Goal: Task Accomplishment & Management: Complete application form

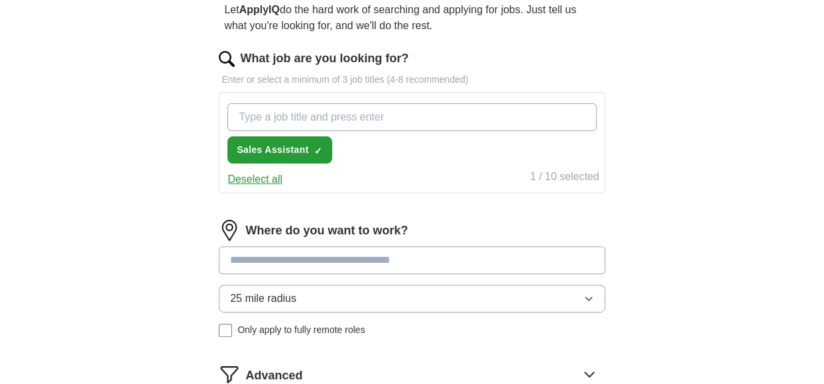
scroll to position [130, 0]
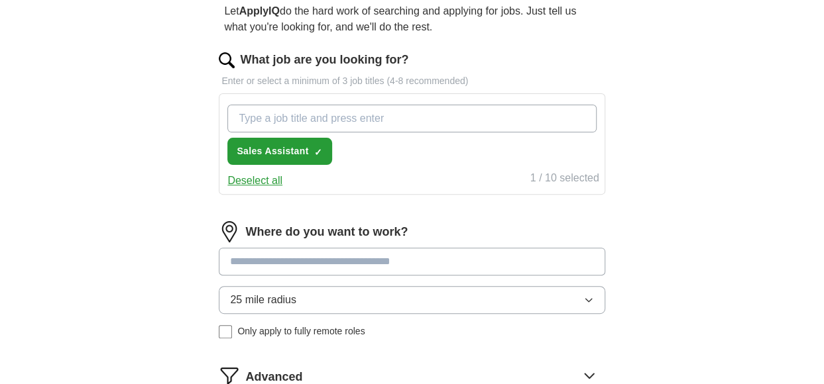
click at [445, 117] on input "What job are you looking for?" at bounding box center [411, 119] width 368 height 28
type input "c"
type input "store colleague"
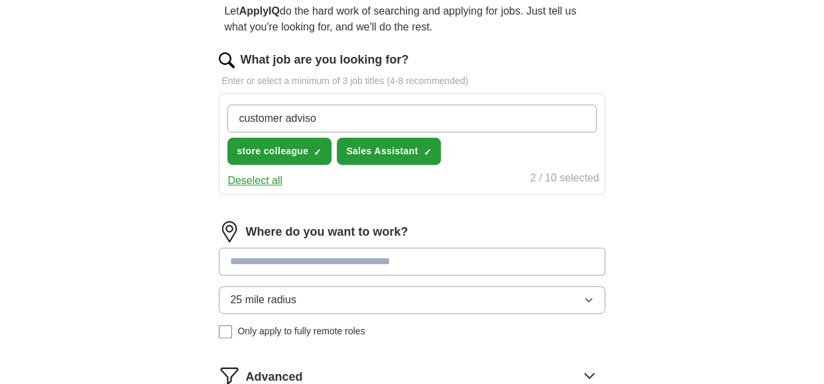
type input "customer advisor"
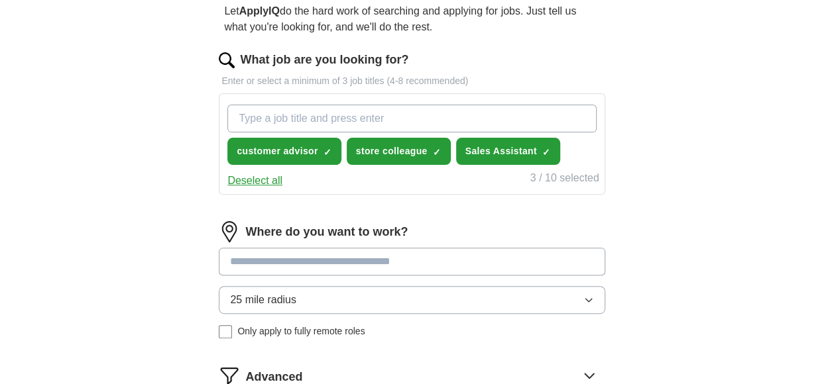
click at [407, 256] on input at bounding box center [412, 262] width 386 height 28
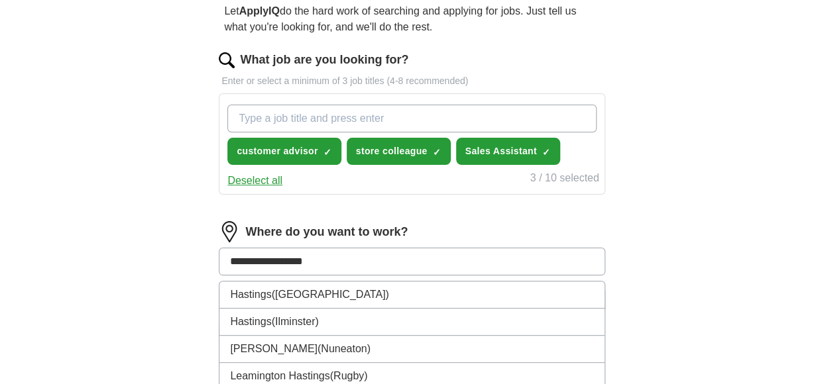
type input "**********"
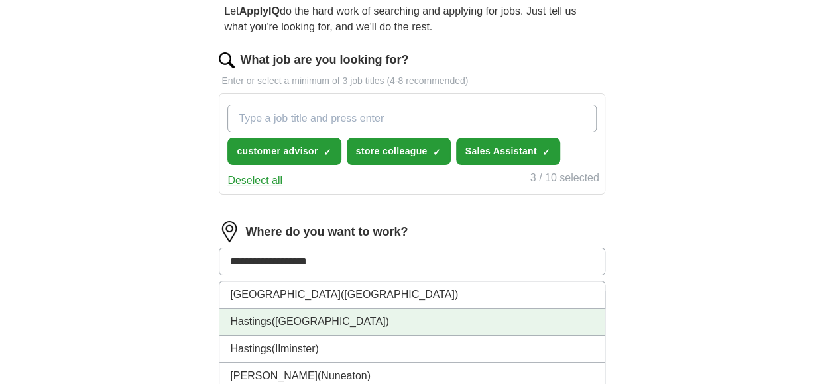
click at [327, 319] on span "([GEOGRAPHIC_DATA])" at bounding box center [330, 321] width 117 height 11
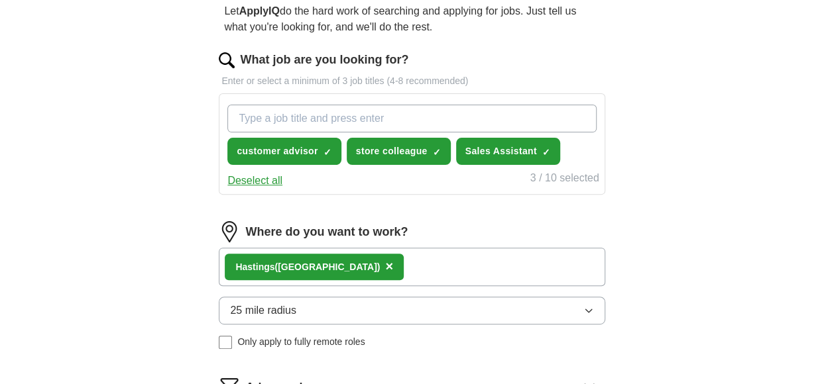
click at [589, 303] on button "25 mile radius" at bounding box center [412, 311] width 386 height 28
click at [471, 365] on div "5 mile radius" at bounding box center [411, 368] width 363 height 16
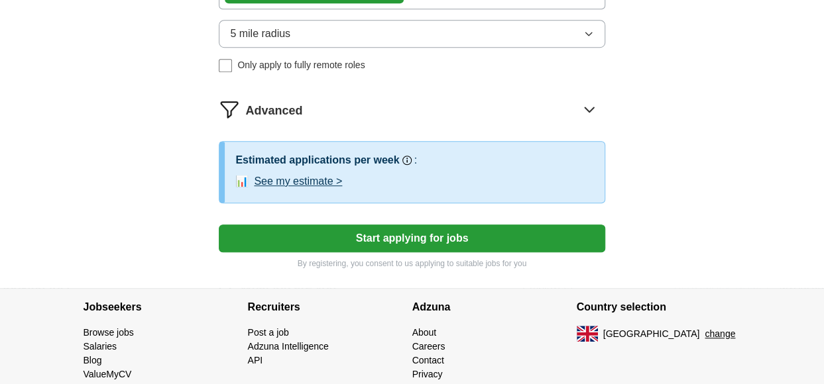
scroll to position [409, 0]
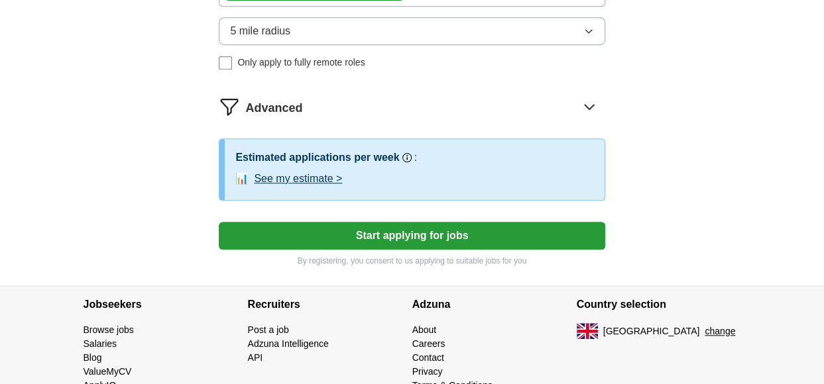
click at [317, 177] on button "See my estimate >" at bounding box center [298, 179] width 88 height 16
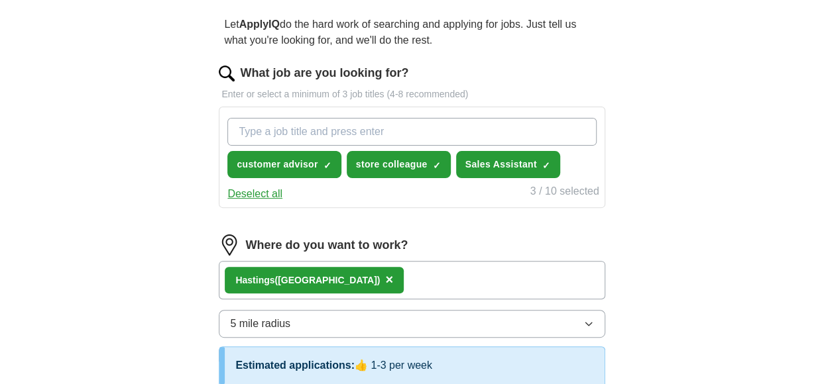
scroll to position [115, 0]
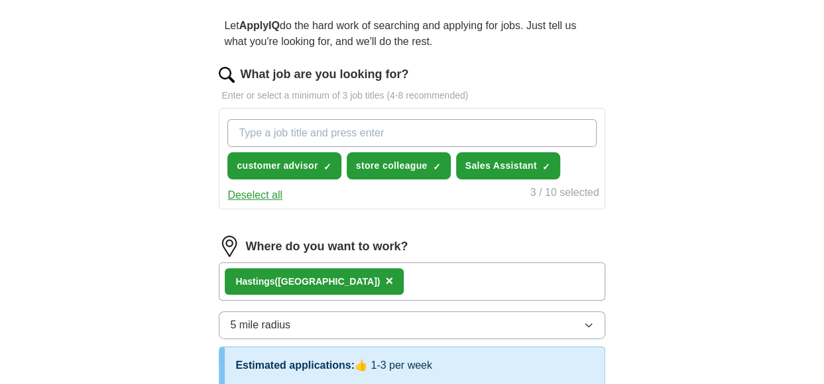
click at [240, 142] on input "What job are you looking for?" at bounding box center [411, 133] width 368 height 28
type input "part time"
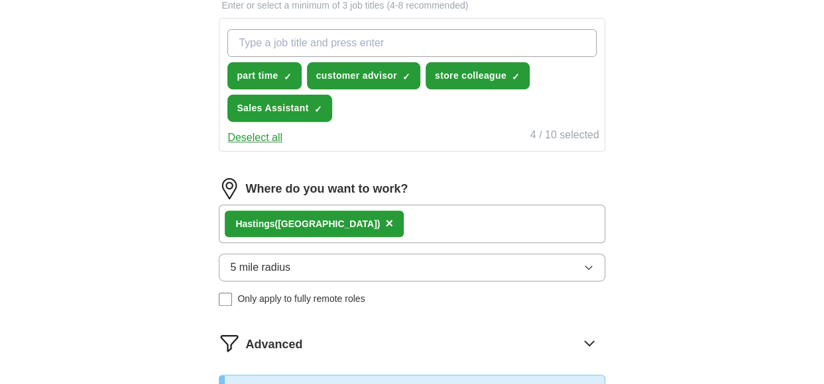
scroll to position [189, 0]
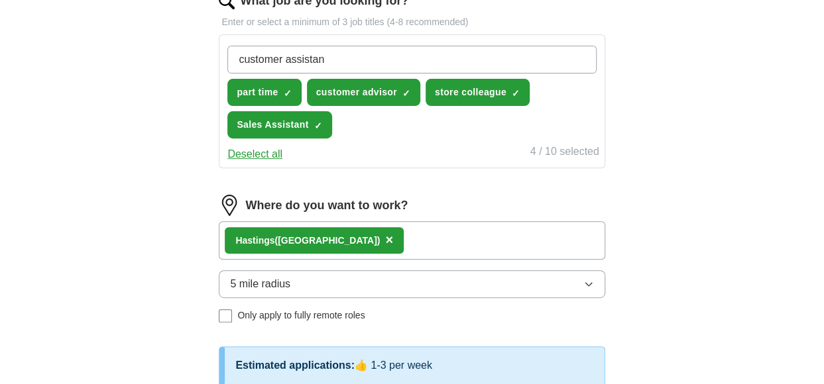
type input "customer assistant"
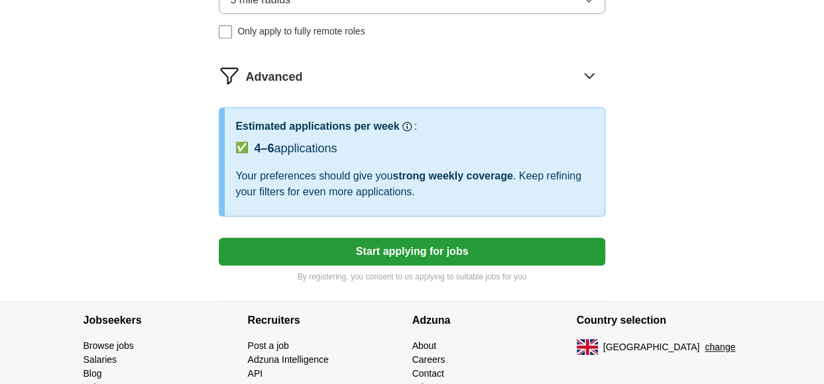
scroll to position [477, 0]
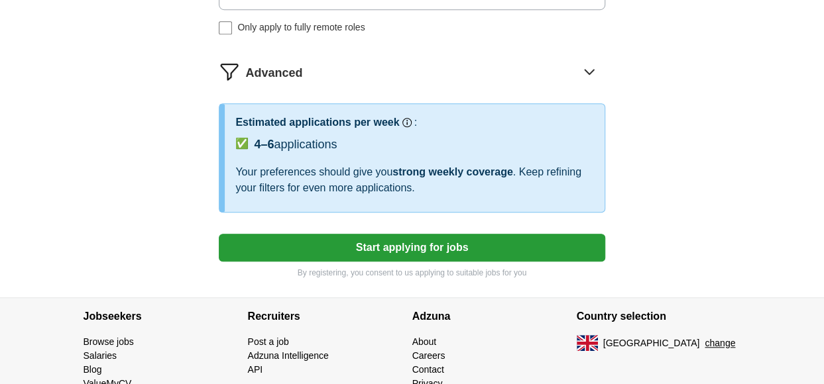
click at [454, 242] on button "Start applying for jobs" at bounding box center [412, 248] width 386 height 28
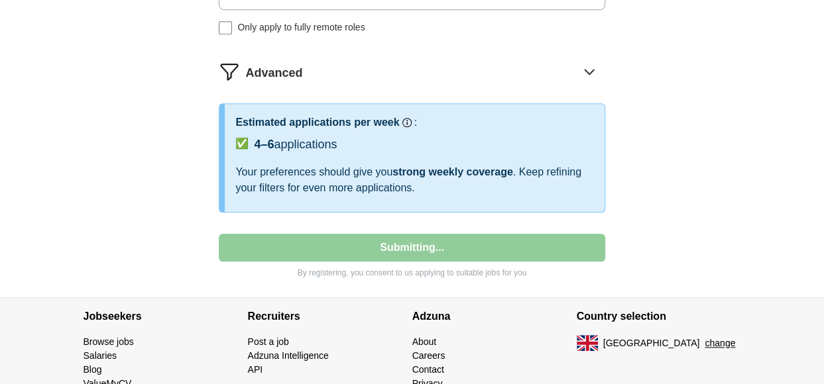
select select "**"
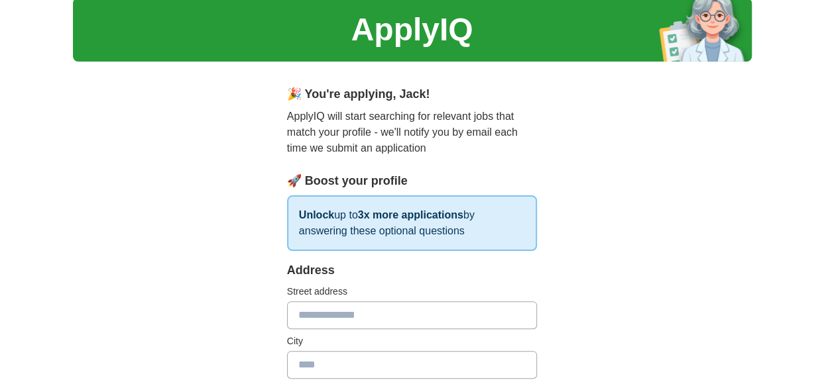
scroll to position [0, 0]
